Goal: Task Accomplishment & Management: Manage account settings

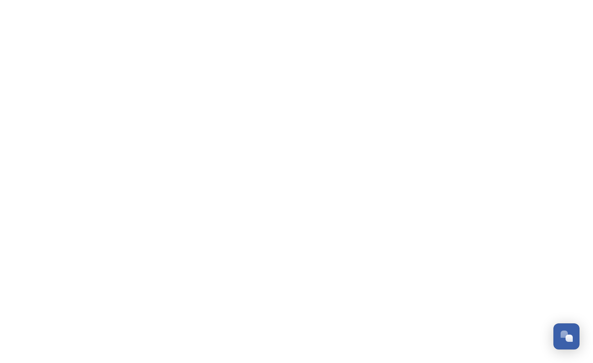
scroll to position [1534, 0]
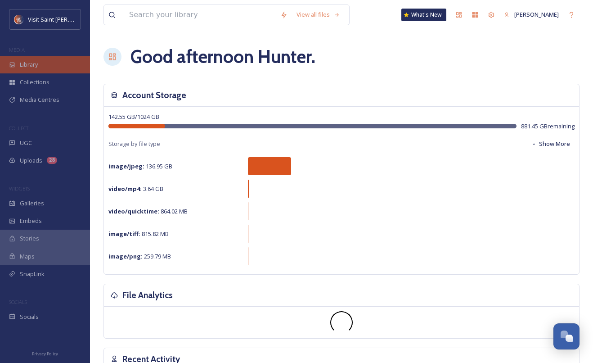
click at [28, 60] on span "Library" at bounding box center [29, 64] width 18 height 9
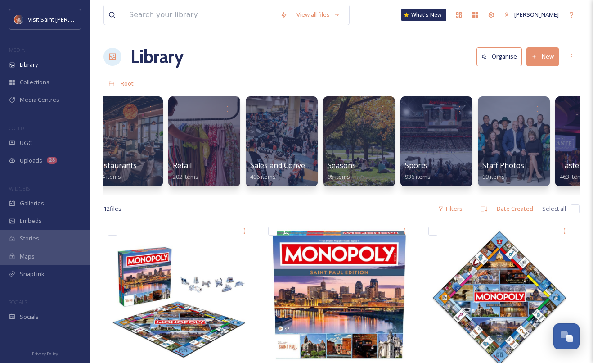
scroll to position [0, 1460]
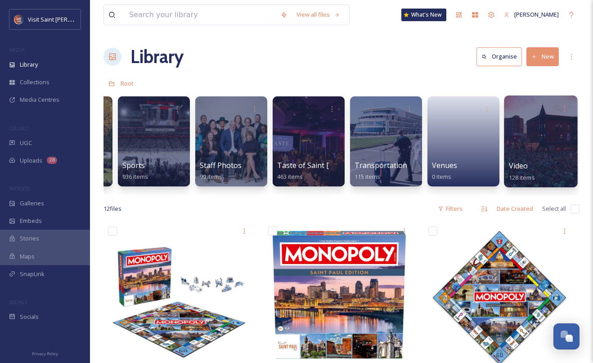
click at [538, 148] on div at bounding box center [540, 141] width 73 height 92
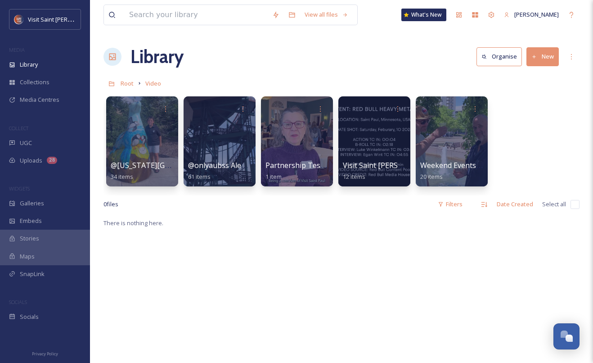
click at [544, 57] on button "New" at bounding box center [543, 56] width 32 height 18
click at [526, 107] on div "Folder" at bounding box center [533, 113] width 51 height 18
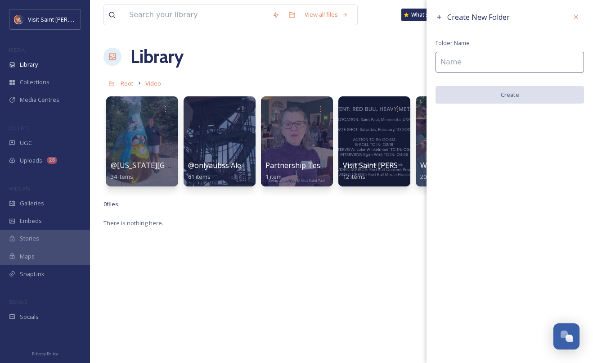
click at [529, 60] on input at bounding box center [510, 62] width 149 height 21
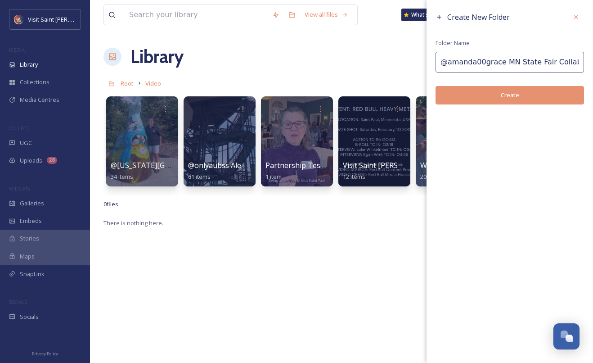
type input "@amanda00grace MN State Fair Collab"
click at [521, 98] on button "Create" at bounding box center [510, 95] width 149 height 18
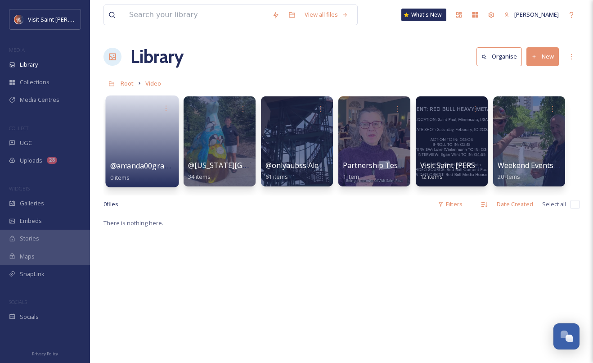
click at [128, 162] on span "@amanda00grace MN State Fair Collab" at bounding box center [177, 166] width 134 height 10
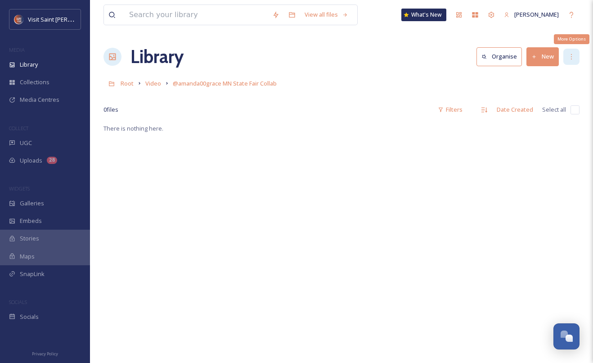
drag, startPoint x: 568, startPoint y: 62, endPoint x: 564, endPoint y: 59, distance: 4.6
click at [568, 62] on div "More Options" at bounding box center [572, 57] width 16 height 16
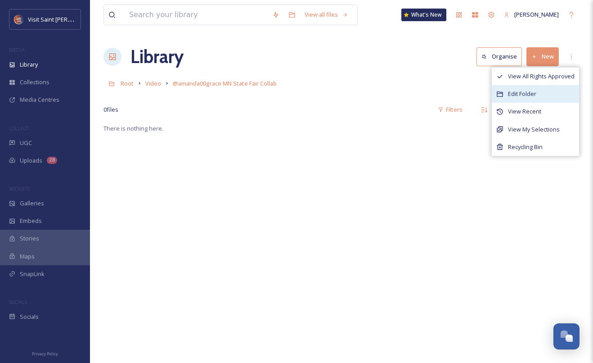
click at [538, 90] on div "Edit Folder" at bounding box center [535, 94] width 87 height 18
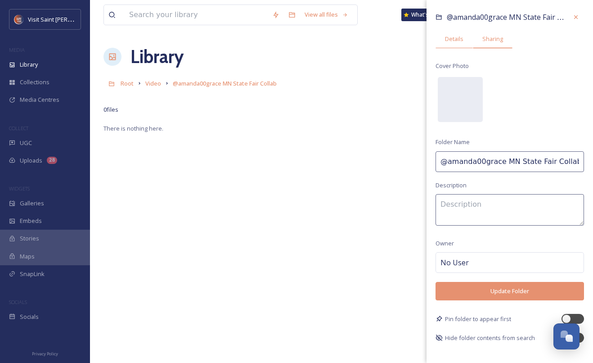
drag, startPoint x: 502, startPoint y: 38, endPoint x: 506, endPoint y: 42, distance: 5.4
click at [502, 38] on span "Sharing" at bounding box center [493, 39] width 21 height 9
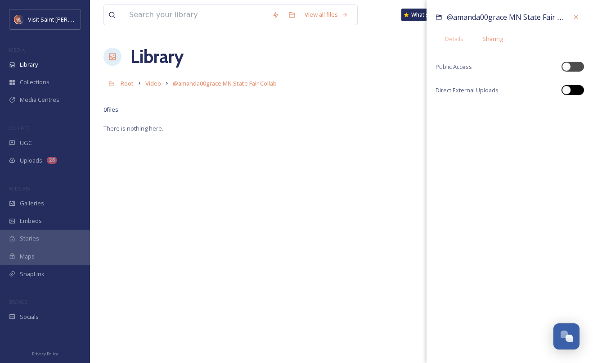
click at [576, 91] on div at bounding box center [577, 90] width 5 height 5
checkbox input "true"
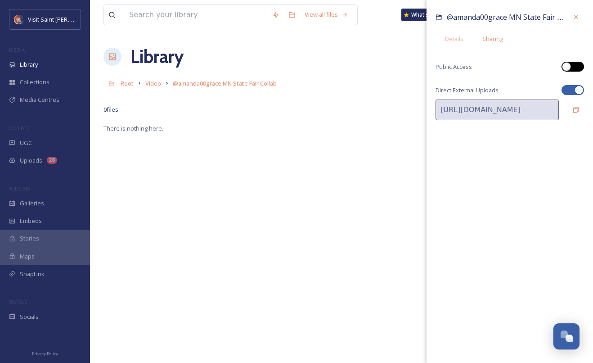
click at [573, 68] on div at bounding box center [573, 67] width 23 height 10
checkbox input "true"
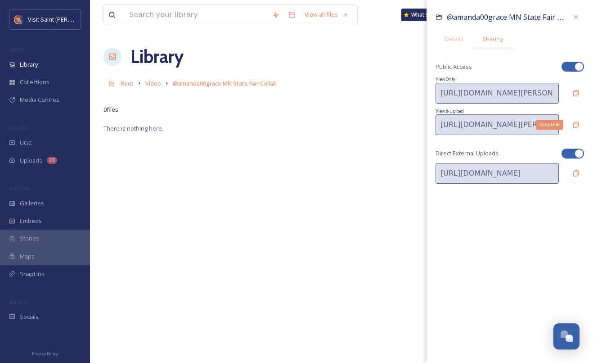
drag, startPoint x: 576, startPoint y: 119, endPoint x: 576, endPoint y: 114, distance: 5.0
click at [576, 119] on div "Copy Link" at bounding box center [576, 125] width 16 height 16
click at [574, 23] on div at bounding box center [576, 17] width 16 height 16
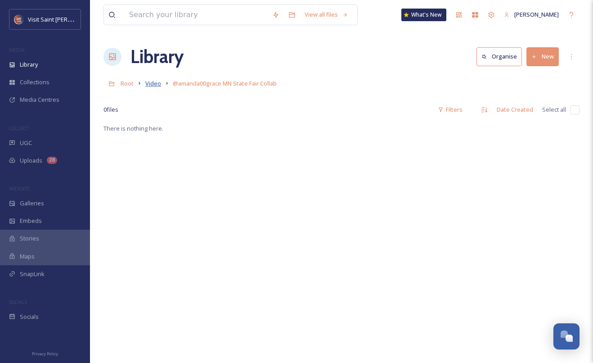
click at [153, 83] on span "Video" at bounding box center [153, 83] width 16 height 8
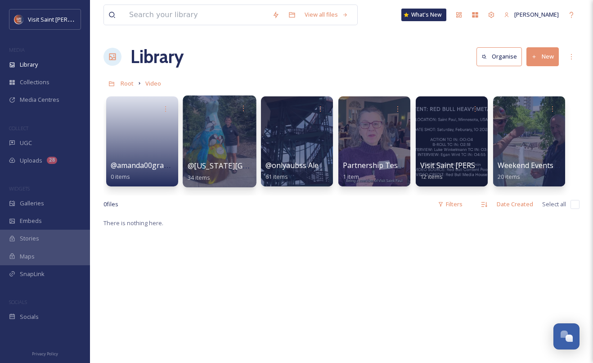
click at [218, 118] on div at bounding box center [219, 141] width 73 height 92
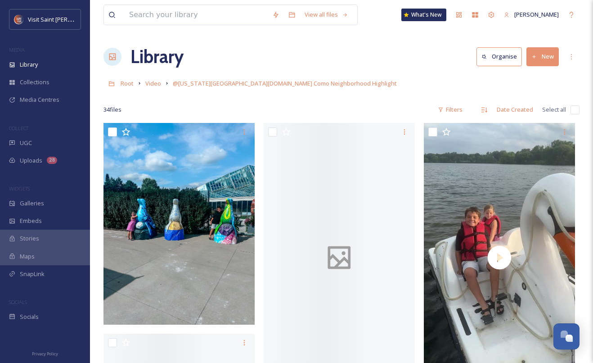
click at [139, 88] on div "Root Video @[US_STATE][GEOGRAPHIC_DATA][DOMAIN_NAME] Como Neighborhood Highlight" at bounding box center [342, 83] width 476 height 17
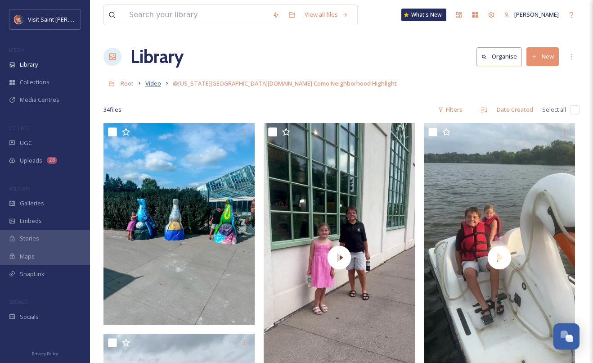
click at [146, 86] on span "Video" at bounding box center [153, 83] width 16 height 8
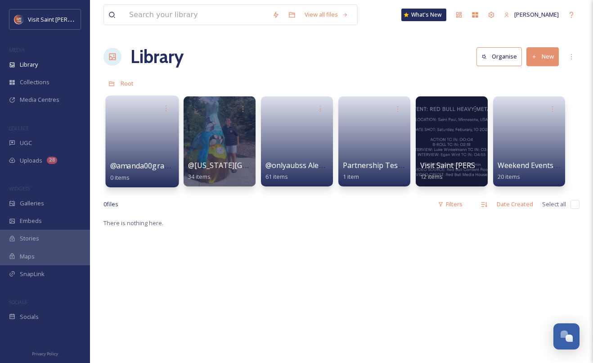
click at [163, 128] on link at bounding box center [142, 139] width 64 height 44
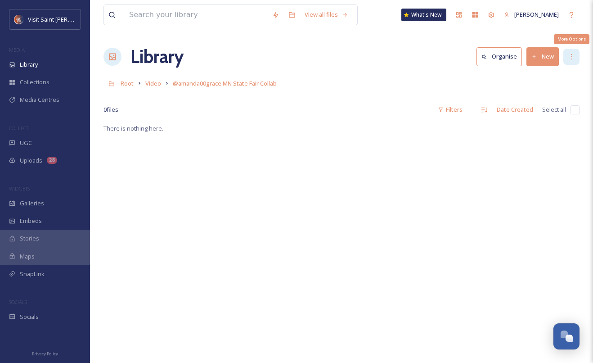
click at [568, 53] on icon at bounding box center [571, 56] width 7 height 7
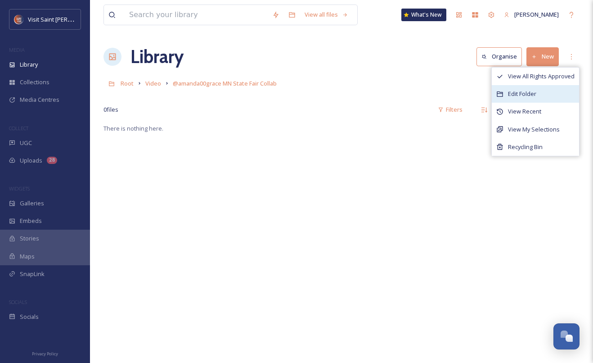
click at [513, 92] on span "Edit Folder" at bounding box center [522, 94] width 28 height 9
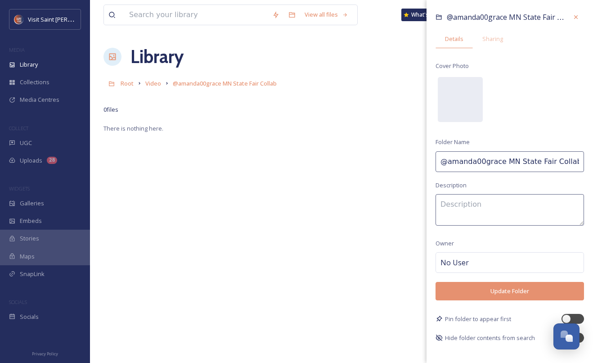
click at [574, 161] on input "@amanda00grace MN State Fair Collab" at bounding box center [510, 161] width 149 height 21
type input "@amanda00grace MN State Fair Highlight"
click at [512, 289] on button "Update Folder" at bounding box center [510, 291] width 149 height 18
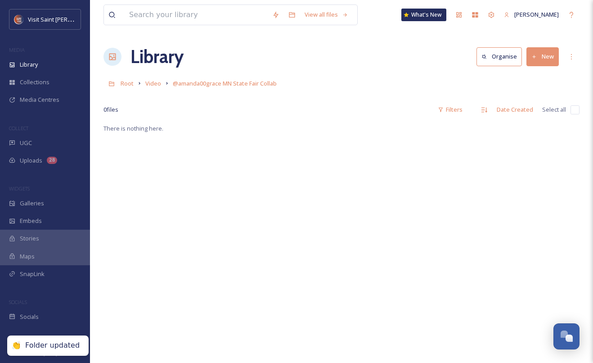
scroll to position [3, 0]
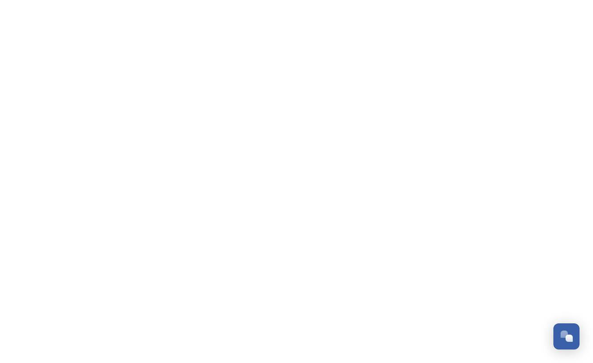
scroll to position [1534, 0]
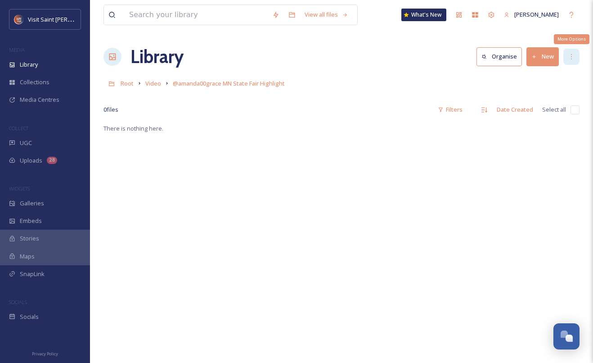
click at [569, 56] on icon at bounding box center [571, 56] width 7 height 7
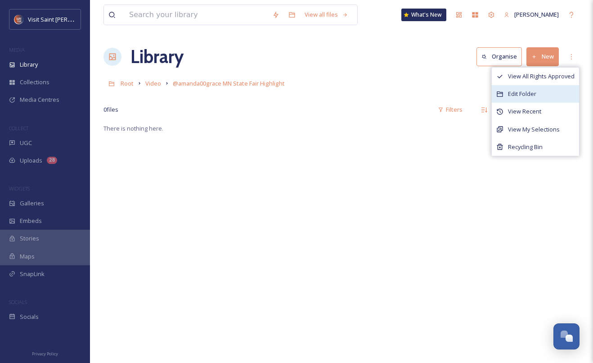
click at [536, 99] on div "Edit Folder" at bounding box center [535, 94] width 87 height 18
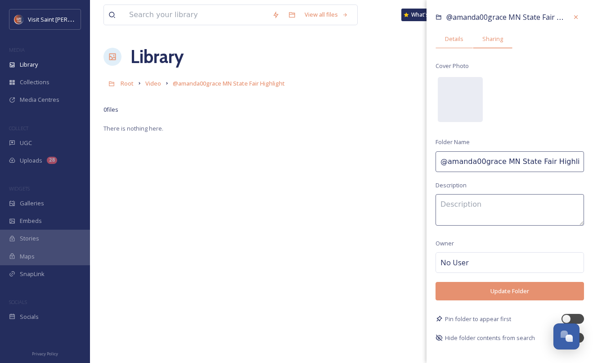
click at [495, 39] on span "Sharing" at bounding box center [493, 39] width 21 height 9
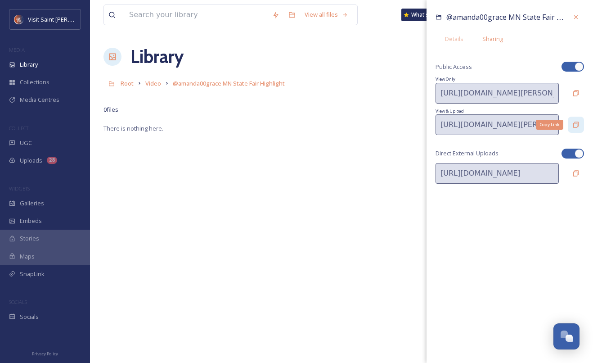
click at [574, 121] on icon at bounding box center [576, 124] width 7 height 7
click at [577, 14] on icon at bounding box center [576, 17] width 7 height 7
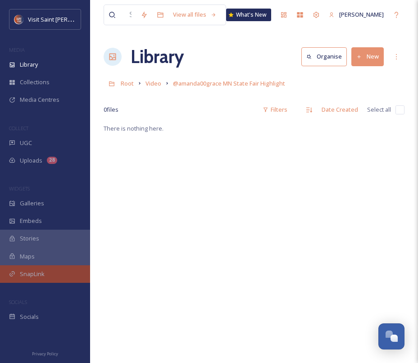
click at [28, 271] on span "SnapLink" at bounding box center [32, 274] width 25 height 9
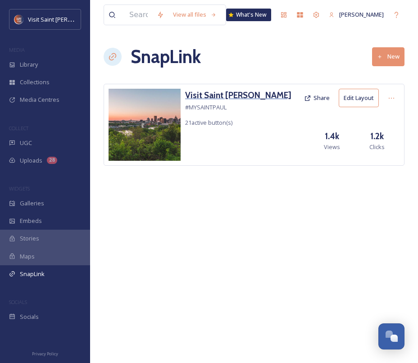
click at [209, 92] on h3 "Visit Saint [PERSON_NAME]" at bounding box center [238, 95] width 106 height 13
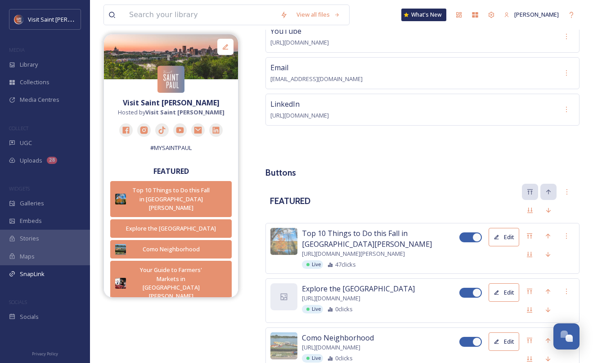
scroll to position [296, 0]
